Goal: Communication & Community: Participate in discussion

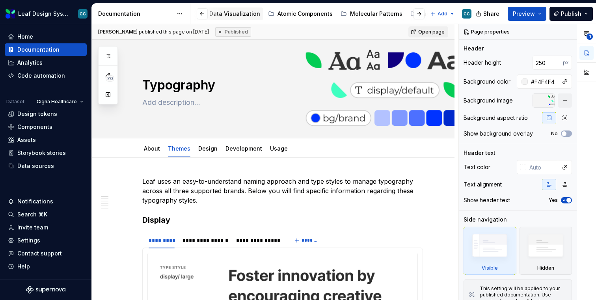
scroll to position [0, 165]
click at [291, 13] on div "Atomic Components" at bounding box center [305, 14] width 55 height 8
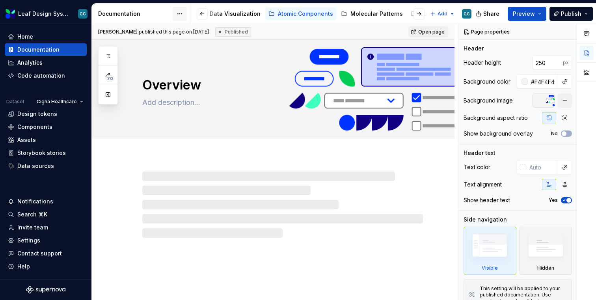
click at [178, 11] on html "Leaf Design System CC Home Documentation Analytics Code automation Dataset Cign…" at bounding box center [298, 150] width 596 height 300
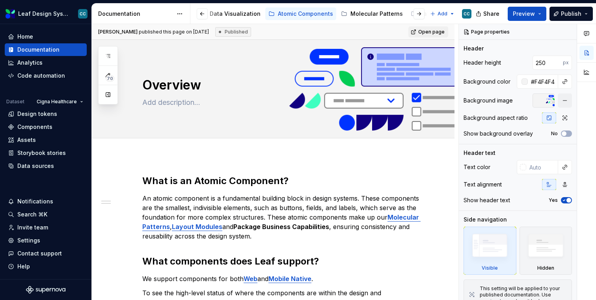
click at [133, 28] on div "[PERSON_NAME] published this page on [DATE] Published" at bounding box center [174, 31] width 153 height 9
type textarea "*"
click at [110, 47] on div "70" at bounding box center [108, 75] width 20 height 58
click at [109, 55] on icon "button" at bounding box center [108, 56] width 6 height 6
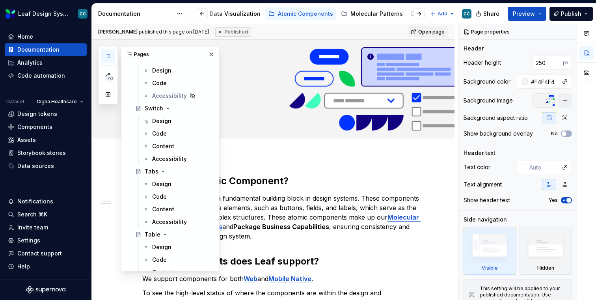
scroll to position [1698, 0]
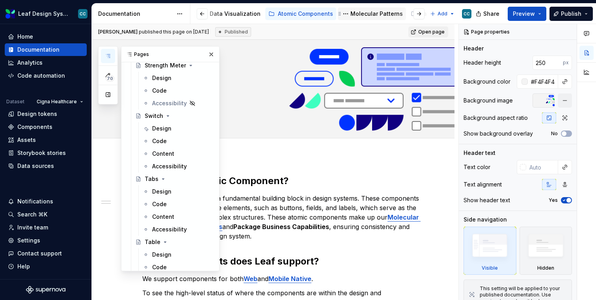
click at [364, 15] on div "Molecular Patterns" at bounding box center [376, 14] width 52 height 8
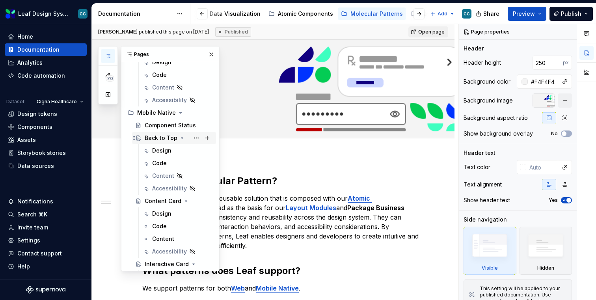
scroll to position [457, 0]
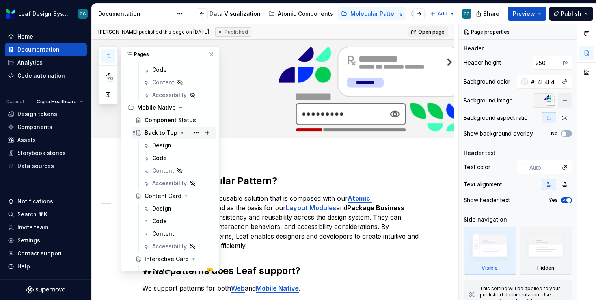
click at [162, 133] on div "Back to Top" at bounding box center [161, 133] width 33 height 8
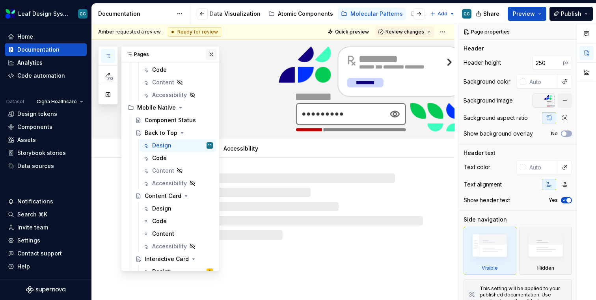
click at [213, 53] on button "button" at bounding box center [211, 54] width 11 height 11
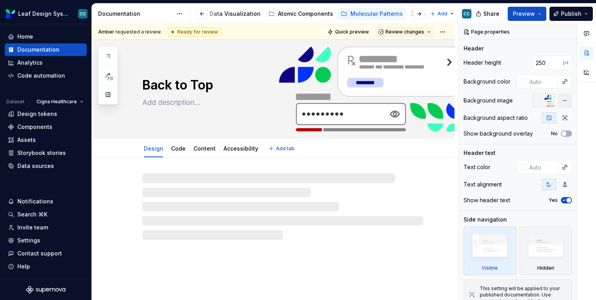
type textarea "*"
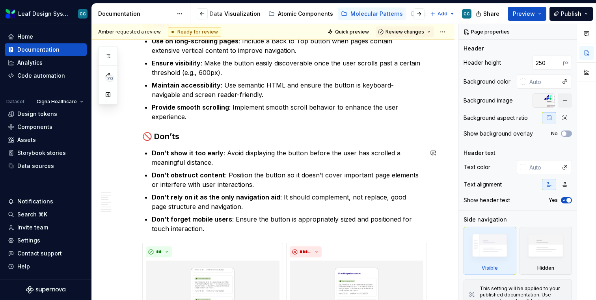
scroll to position [623, 0]
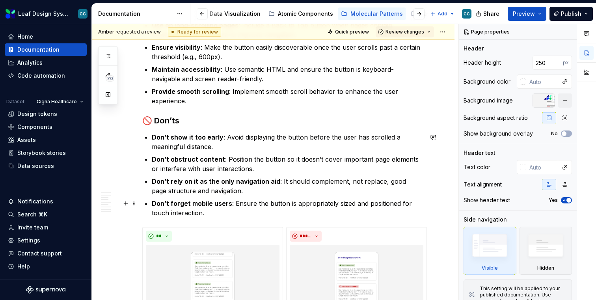
click at [364, 213] on p "Don’t forget mobile users : Ensure the button is appropriately sized and positi…" at bounding box center [287, 208] width 271 height 19
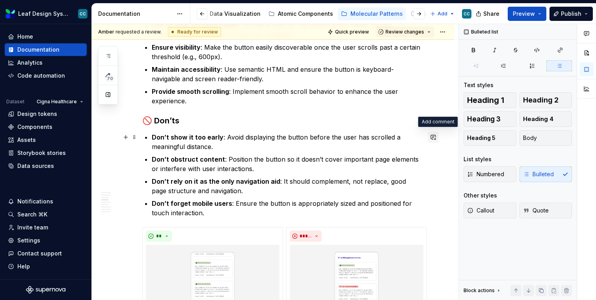
click at [437, 137] on button "button" at bounding box center [433, 137] width 11 height 11
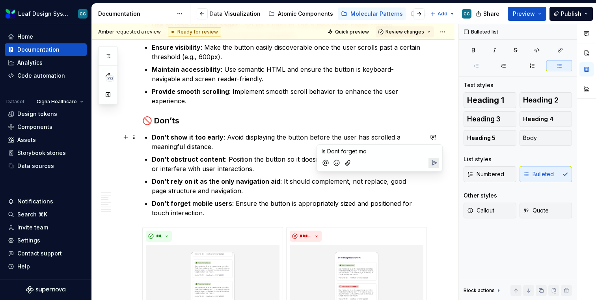
type textarea "*"
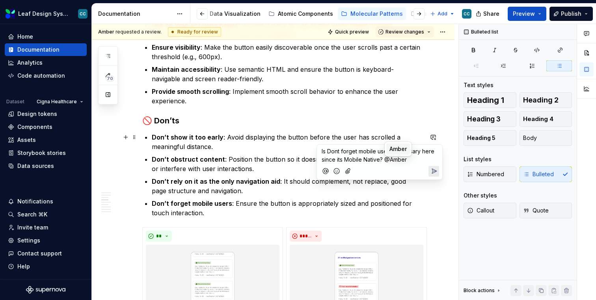
click at [398, 145] on span "Amber" at bounding box center [397, 149] width 17 height 8
click at [430, 171] on icon "Send" at bounding box center [434, 172] width 8 height 8
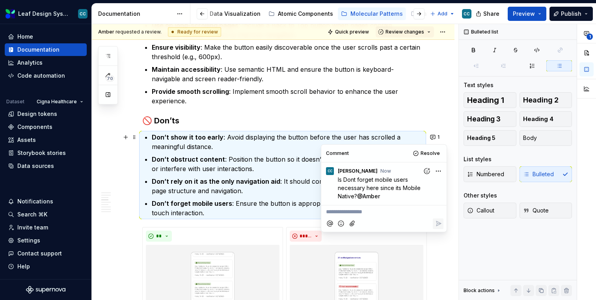
click at [261, 178] on strong "Don’t rely on it as the only navigation aid" at bounding box center [216, 181] width 128 height 8
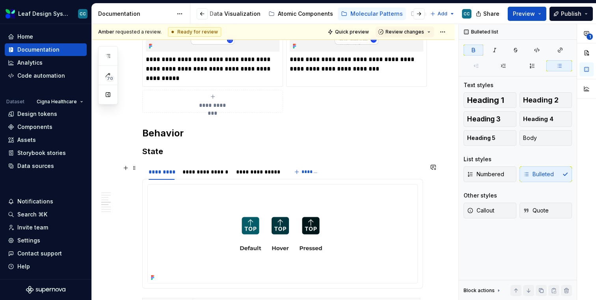
scroll to position [925, 0]
click at [208, 170] on div "**********" at bounding box center [205, 171] width 46 height 8
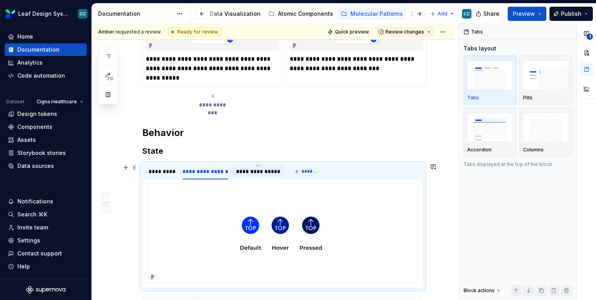
click at [263, 169] on div "**********" at bounding box center [258, 171] width 45 height 8
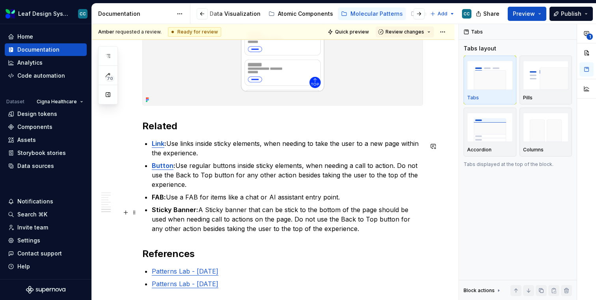
scroll to position [1496, 0]
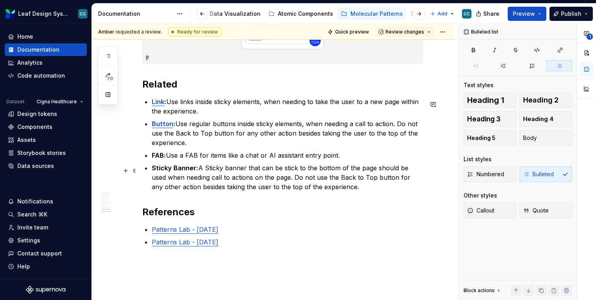
click at [325, 186] on p "Sticky Banner: A Sticky banner that can be stick to the bottom of the page shou…" at bounding box center [287, 177] width 271 height 28
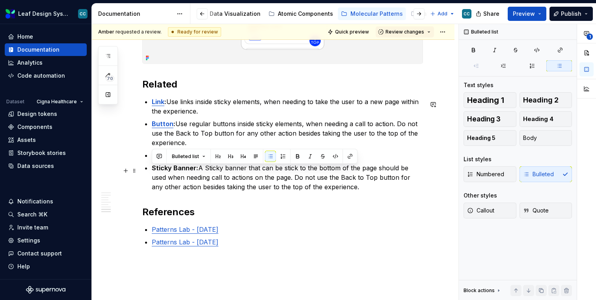
click at [325, 186] on p "Sticky Banner: A Sticky banner that can be stick to the bottom of the page shou…" at bounding box center [287, 177] width 271 height 28
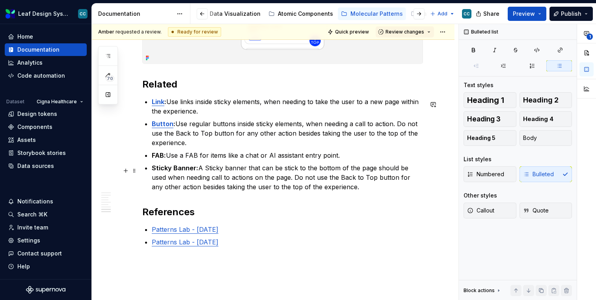
click at [346, 178] on p "Sticky Banner: A Sticky banner that can be stick to the bottom of the page shou…" at bounding box center [287, 177] width 271 height 28
